Goal: Navigation & Orientation: Understand site structure

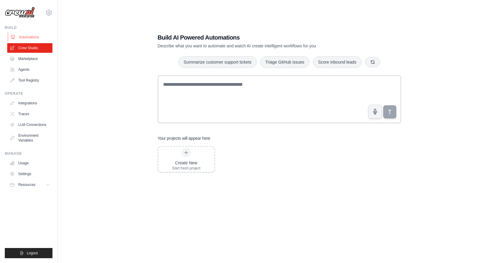
click at [28, 37] on link "Automations" at bounding box center [30, 37] width 45 height 10
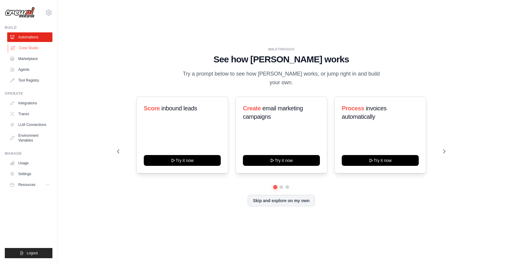
click at [22, 51] on link "Crew Studio" at bounding box center [30, 48] width 45 height 10
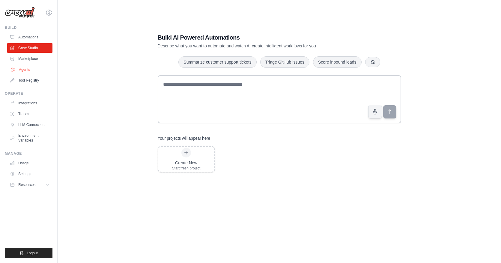
click at [29, 70] on link "Agents" at bounding box center [30, 70] width 45 height 10
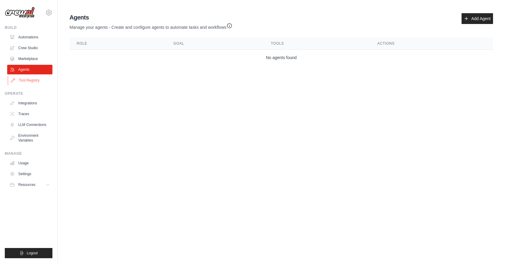
click at [41, 79] on link "Tool Registry" at bounding box center [30, 81] width 45 height 10
